Goal: Information Seeking & Learning: Learn about a topic

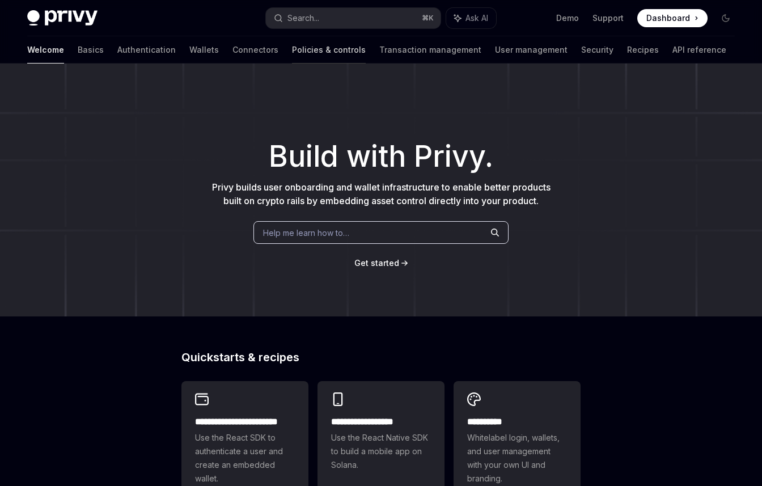
click at [292, 53] on link "Policies & controls" at bounding box center [329, 49] width 74 height 27
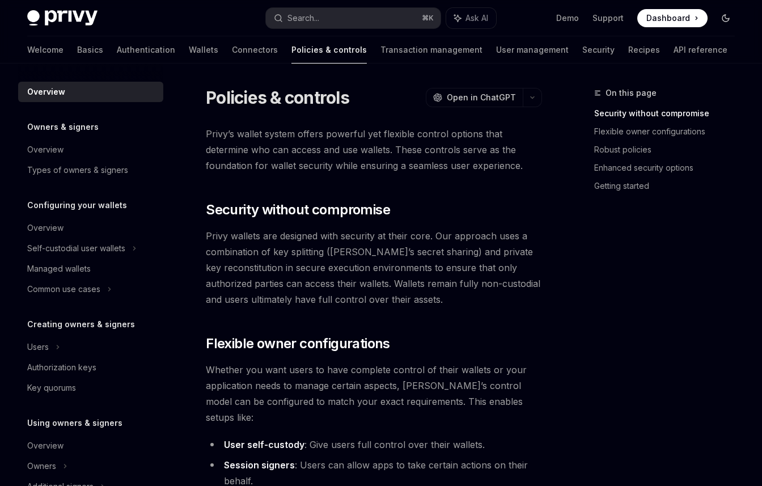
click at [723, 20] on icon "Toggle dark mode" at bounding box center [726, 18] width 7 height 7
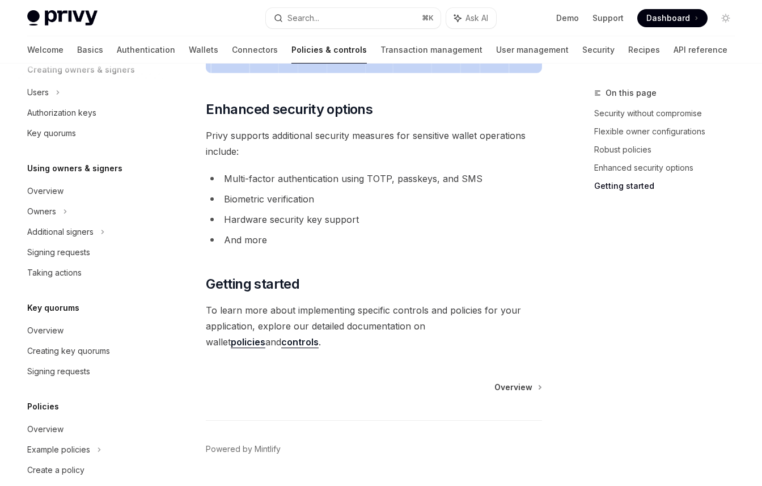
scroll to position [268, 0]
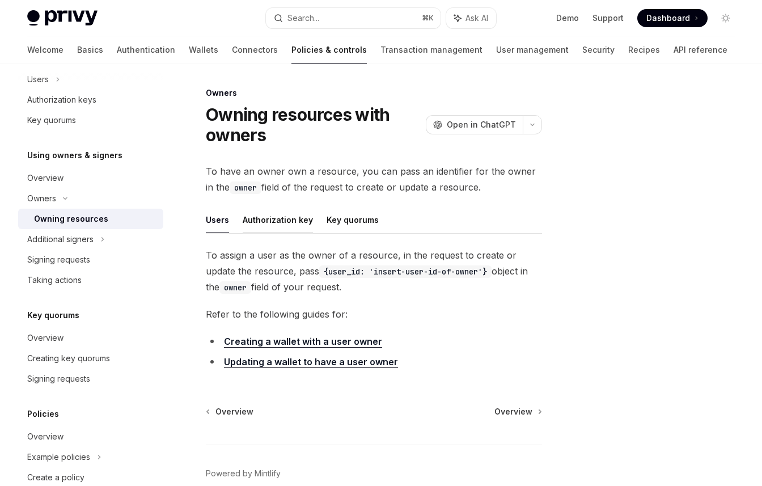
click at [290, 225] on button "Authorization key" at bounding box center [278, 219] width 70 height 27
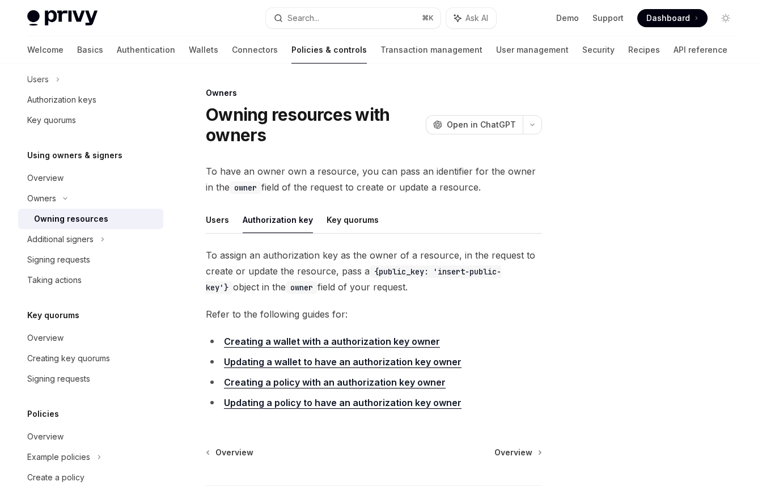
click at [243, 225] on button "Authorization key" at bounding box center [278, 219] width 70 height 27
click at [105, 238] on icon at bounding box center [102, 240] width 5 height 14
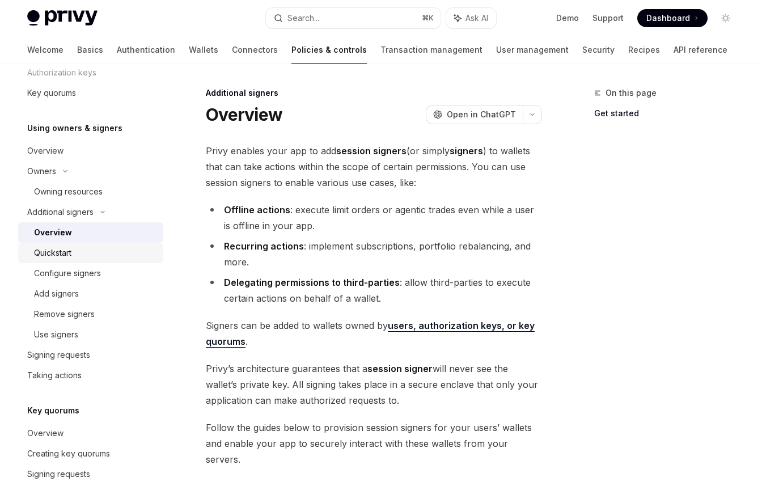
scroll to position [303, 0]
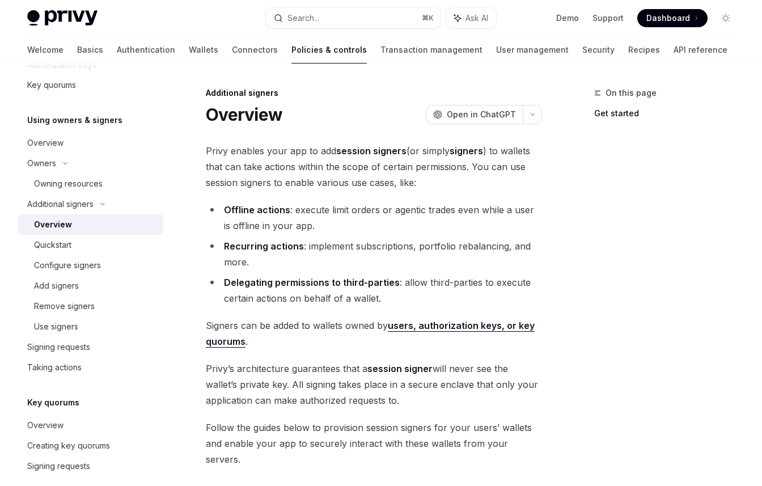
click at [85, 223] on div "Overview" at bounding box center [95, 225] width 123 height 14
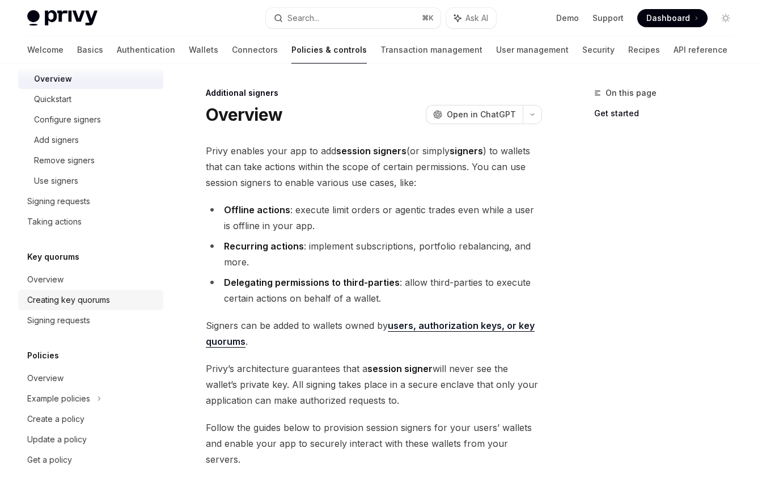
scroll to position [456, 0]
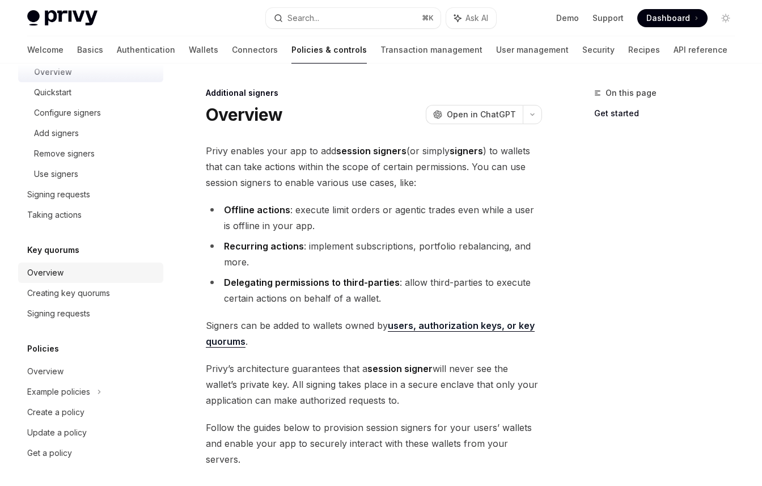
click at [87, 274] on div "Overview" at bounding box center [91, 273] width 129 height 14
type textarea "*"
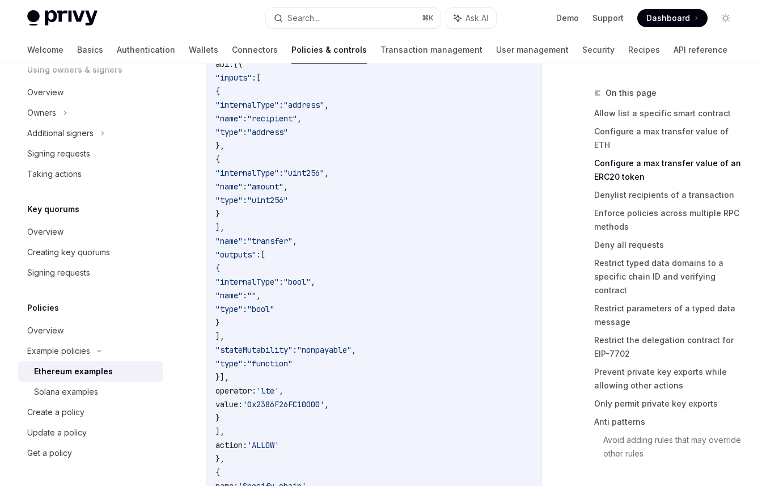
scroll to position [1242, 0]
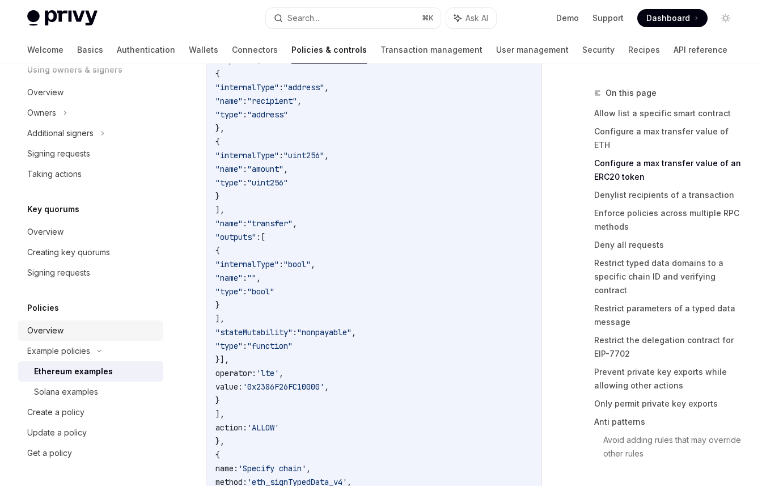
click at [76, 327] on div "Overview" at bounding box center [91, 331] width 129 height 14
type textarea "*"
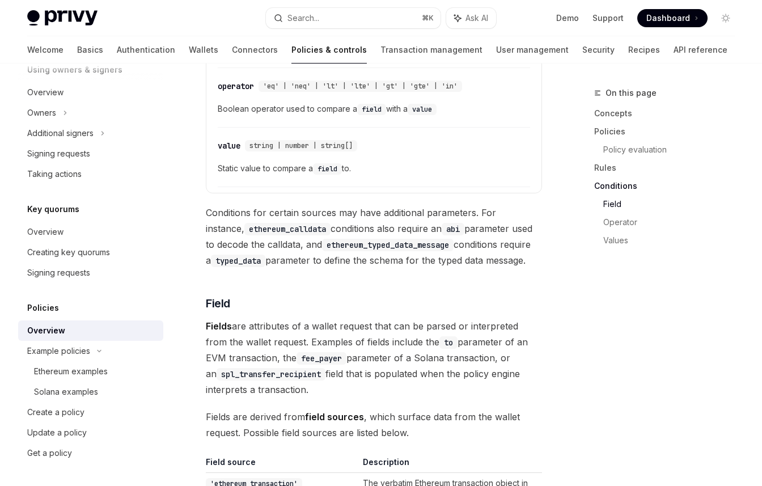
scroll to position [3019, 0]
